Goal: Information Seeking & Learning: Find specific fact

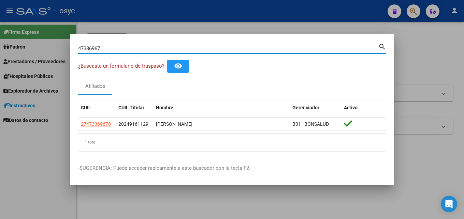
drag, startPoint x: 102, startPoint y: 48, endPoint x: 0, endPoint y: 53, distance: 102.2
click at [0, 53] on div "47336967 Buscar (apellido, dni, cuil, nro traspaso, cuit, obra social) search ¿…" at bounding box center [232, 109] width 464 height 219
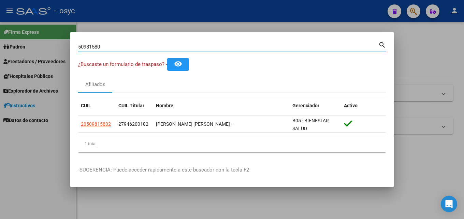
drag, startPoint x: 138, startPoint y: 46, endPoint x: 0, endPoint y: 46, distance: 138.3
click at [0, 46] on div "50981580 Buscar (apellido, dni, cuil, nro traspaso, cuit, obra social) search ¿…" at bounding box center [232, 109] width 464 height 219
drag, startPoint x: 108, startPoint y: 49, endPoint x: 58, endPoint y: 57, distance: 49.7
click at [62, 57] on div "32400765 Buscar (apellido, dni, cuil, nro traspaso, cuit, obra social) search ¿…" at bounding box center [232, 109] width 464 height 219
drag, startPoint x: 109, startPoint y: 51, endPoint x: 0, endPoint y: 65, distance: 109.8
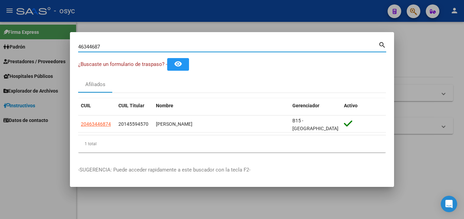
click at [0, 59] on div "46344687 Buscar (apellido, dni, cuil, nro traspaso, cuit, obra social) search ¿…" at bounding box center [232, 109] width 464 height 219
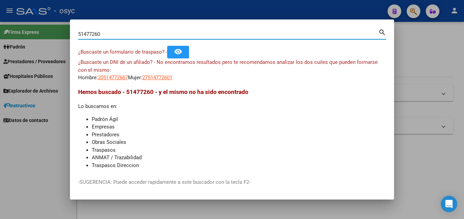
drag, startPoint x: 110, startPoint y: 34, endPoint x: 0, endPoint y: 35, distance: 109.6
click at [0, 35] on div "51477260 Buscar (apellido, dni, cuil, nro traspaso, cuit, obra social) search ¿…" at bounding box center [232, 109] width 464 height 219
drag, startPoint x: 128, startPoint y: 36, endPoint x: 0, endPoint y: 34, distance: 127.7
click at [0, 34] on div "47347518 Buscar (apellido, dni, cuil, nro traspaso, cuit, obra social) search ¿…" at bounding box center [232, 109] width 464 height 219
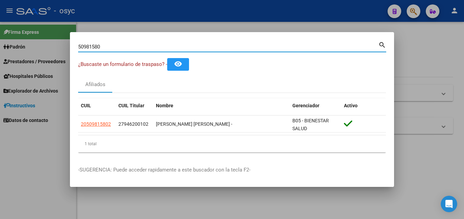
drag, startPoint x: 125, startPoint y: 47, endPoint x: 0, endPoint y: 61, distance: 125.8
click at [0, 60] on div "50981580 Buscar (apellido, dni, cuil, nro traspaso, cuit, obra social) search ¿…" at bounding box center [232, 109] width 464 height 219
type input "3"
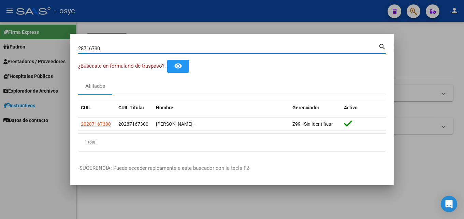
drag, startPoint x: 105, startPoint y: 49, endPoint x: 0, endPoint y: 46, distance: 105.2
click at [0, 46] on div "28716730 Buscar (apellido, dni, cuil, nro traspaso, cuit, obra social) search ¿…" at bounding box center [232, 109] width 464 height 219
type input "36562615"
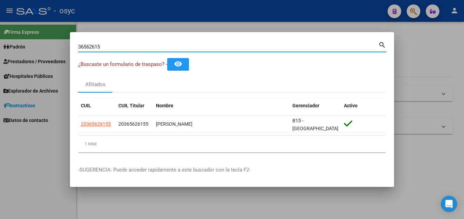
click at [115, 45] on div "36562615 Buscar (apellido, dni, [PERSON_NAME], [PERSON_NAME], cuit, obra social)" at bounding box center [228, 47] width 300 height 10
drag, startPoint x: 113, startPoint y: 47, endPoint x: 0, endPoint y: 27, distance: 114.8
click at [0, 29] on div "36562615 Buscar (apellido, dni, cuil, nro traspaso, cuit, obra social) search ¿…" at bounding box center [232, 109] width 464 height 219
drag, startPoint x: 115, startPoint y: 47, endPoint x: 0, endPoint y: 44, distance: 114.7
click at [0, 44] on div "40861426 Buscar (apellido, dni, cuil, nro traspaso, cuit, obra social) search ¿…" at bounding box center [232, 109] width 464 height 219
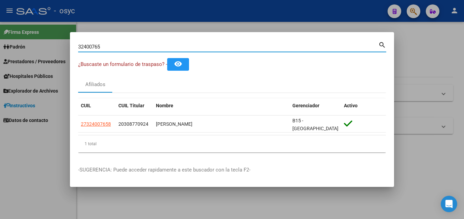
drag, startPoint x: 139, startPoint y: 51, endPoint x: 0, endPoint y: 85, distance: 143.1
click at [0, 82] on div "32400765 Buscar (apellido, dni, cuil, nro traspaso, cuit, obra social) search ¿…" at bounding box center [232, 109] width 464 height 219
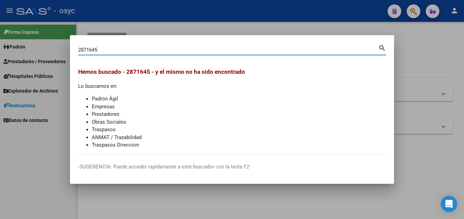
drag, startPoint x: 111, startPoint y: 51, endPoint x: 0, endPoint y: 52, distance: 111.0
click at [0, 52] on div "2871645 Buscar (apellido, dni, cuil, nro traspaso, cuit, obra social) search [P…" at bounding box center [232, 109] width 464 height 219
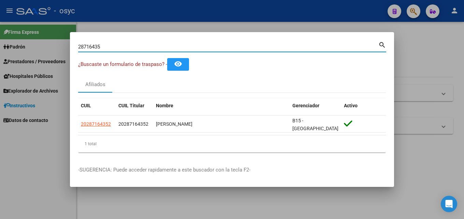
drag, startPoint x: 116, startPoint y: 46, endPoint x: 0, endPoint y: 33, distance: 116.5
click at [0, 37] on div "28716435 Buscar (apellido, dni, cuil, nro traspaso, cuit, obra social) search ¿…" at bounding box center [232, 109] width 464 height 219
drag, startPoint x: 115, startPoint y: 48, endPoint x: 0, endPoint y: 16, distance: 119.3
click at [0, 75] on div "32400765 Buscar (apellido, dni, cuil, nro traspaso, cuit, obra social) search ¿…" at bounding box center [232, 109] width 464 height 219
type input "47526564"
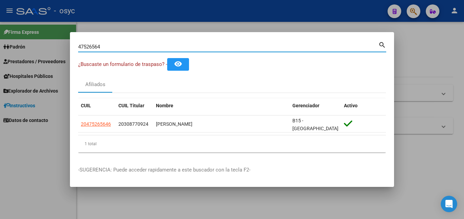
click at [464, 218] on div at bounding box center [232, 109] width 464 height 219
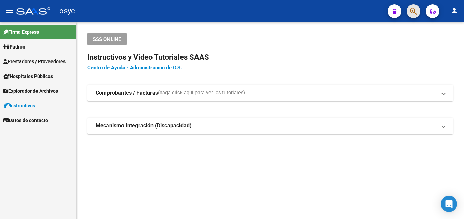
click at [409, 11] on button "button" at bounding box center [414, 11] width 14 height 14
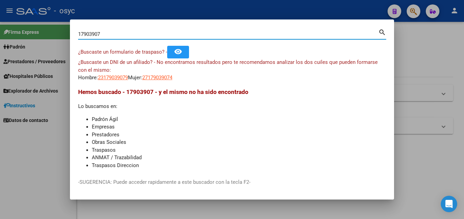
click at [87, 35] on input "17903907" at bounding box center [228, 34] width 300 height 6
type input "17993907"
drag, startPoint x: 126, startPoint y: 35, endPoint x: 15, endPoint y: 26, distance: 111.3
click at [15, 25] on div "17993907 Buscar (apellido, dni, cuil, nro traspaso, cuit, obra social) search ¿…" at bounding box center [232, 109] width 464 height 219
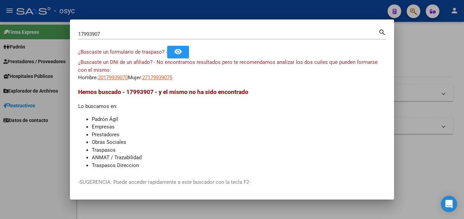
drag, startPoint x: 41, startPoint y: 174, endPoint x: 45, endPoint y: 175, distance: 4.0
click at [44, 175] on div at bounding box center [232, 109] width 464 height 219
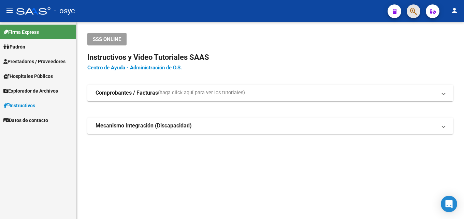
click at [414, 16] on span "button" at bounding box center [413, 11] width 7 height 14
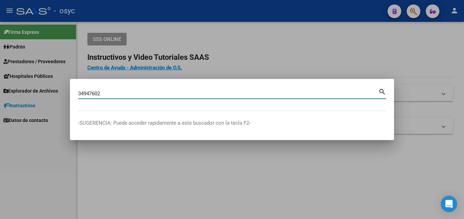
type input "34947602"
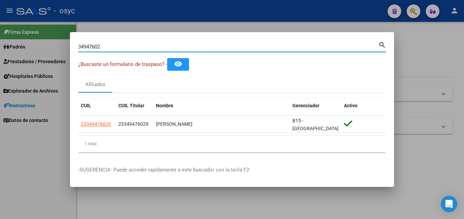
drag, startPoint x: 105, startPoint y: 45, endPoint x: 0, endPoint y: 66, distance: 106.9
click at [0, 66] on div "34947602 Buscar (apellido, dni, cuil, nro traspaso, cuit, obra social) search ¿…" at bounding box center [232, 109] width 464 height 219
drag, startPoint x: 116, startPoint y: 46, endPoint x: 73, endPoint y: 54, distance: 43.7
click at [74, 54] on mat-dialog-content "34947602 Buscar (apellido, dni, cuil, nro traspaso, cuit, obra social) search ¿…" at bounding box center [232, 98] width 324 height 117
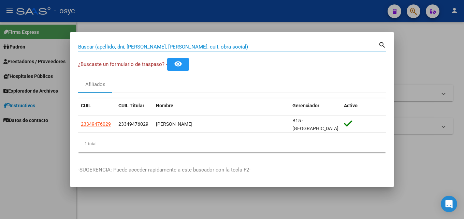
click at [172, 48] on input "Buscar (apellido, dni, [PERSON_NAME], [PERSON_NAME], cuit, obra social)" at bounding box center [228, 47] width 300 height 6
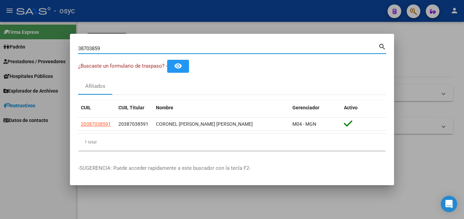
drag, startPoint x: 122, startPoint y: 49, endPoint x: 0, endPoint y: 56, distance: 121.7
click at [0, 55] on div "38703859 Buscar (apellido, dni, [PERSON_NAME], [PERSON_NAME], cuit, obra social…" at bounding box center [232, 109] width 464 height 219
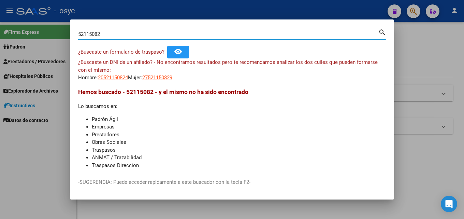
drag, startPoint x: 123, startPoint y: 35, endPoint x: 39, endPoint y: 34, distance: 83.6
click at [39, 34] on div "52115082 Buscar (apellido, dni, cuil, nro traspaso, cuit, obra social) search ¿…" at bounding box center [232, 109] width 464 height 219
type input "53687886"
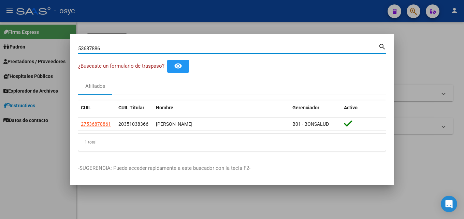
drag, startPoint x: 81, startPoint y: 46, endPoint x: 0, endPoint y: 45, distance: 80.9
click at [0, 46] on div "53687886 Buscar (apellido, dni, cuil, nro traspaso, cuit, obra social) search ¿…" at bounding box center [232, 109] width 464 height 219
